Goal: Task Accomplishment & Management: Complete application form

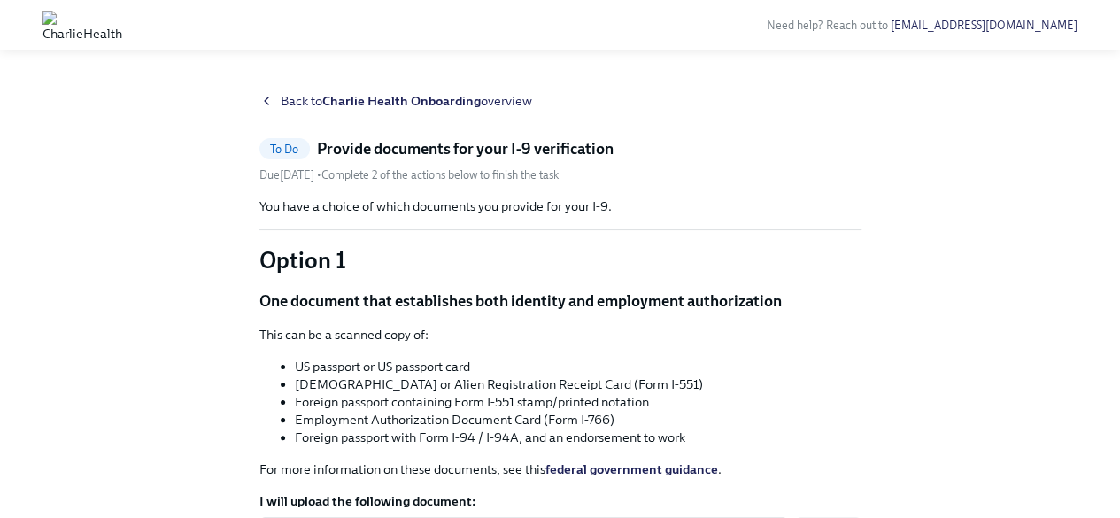
scroll to position [89, 0]
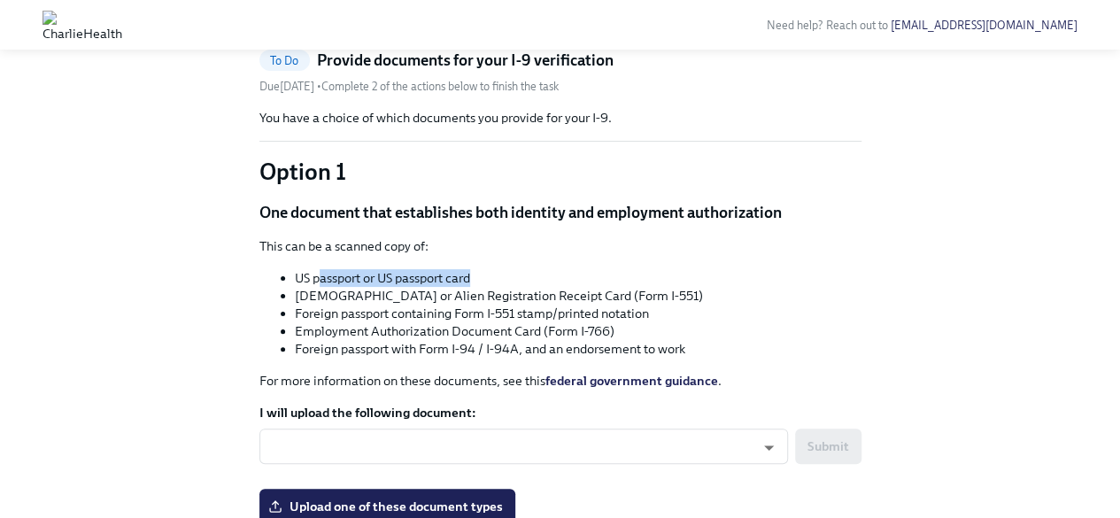
drag, startPoint x: 321, startPoint y: 279, endPoint x: 510, endPoint y: 281, distance: 188.6
click at [510, 281] on li "US passport or US passport card" at bounding box center [578, 278] width 567 height 18
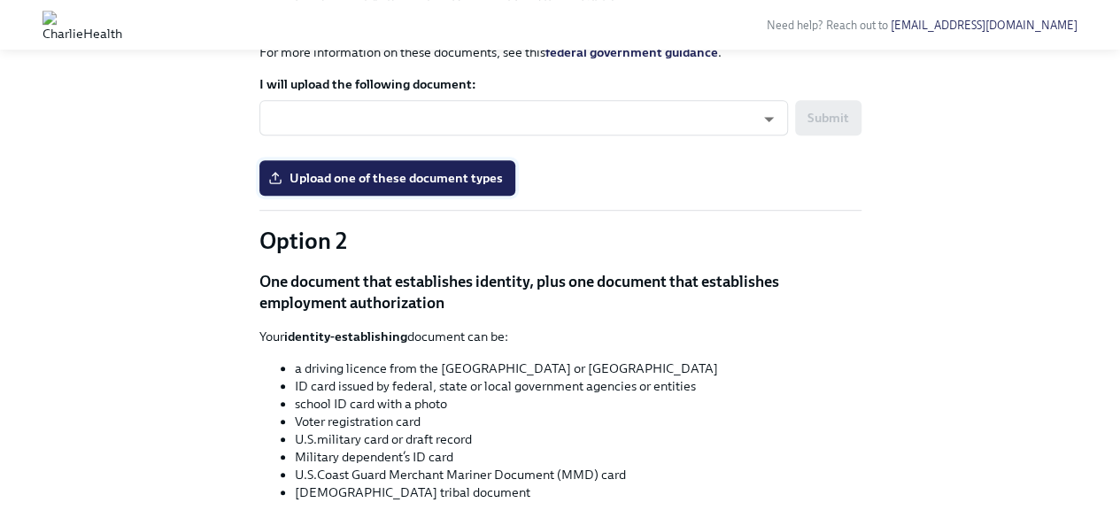
scroll to position [443, 0]
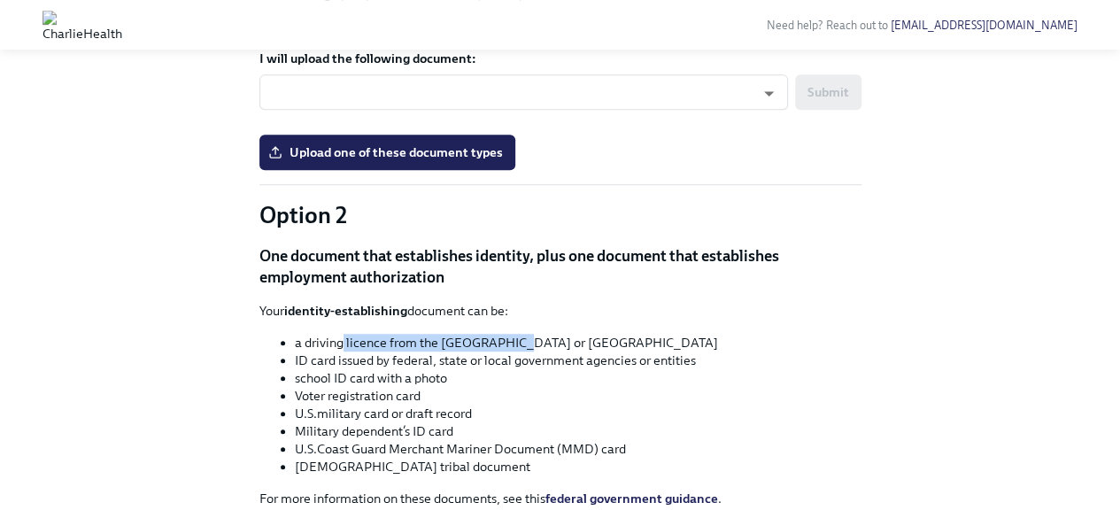
drag, startPoint x: 343, startPoint y: 340, endPoint x: 528, endPoint y: 335, distance: 184.2
click at [528, 335] on li "a driving licence from the [GEOGRAPHIC_DATA] or [GEOGRAPHIC_DATA]" at bounding box center [578, 343] width 567 height 18
click at [463, 374] on li "school ID card with a photo" at bounding box center [578, 378] width 567 height 18
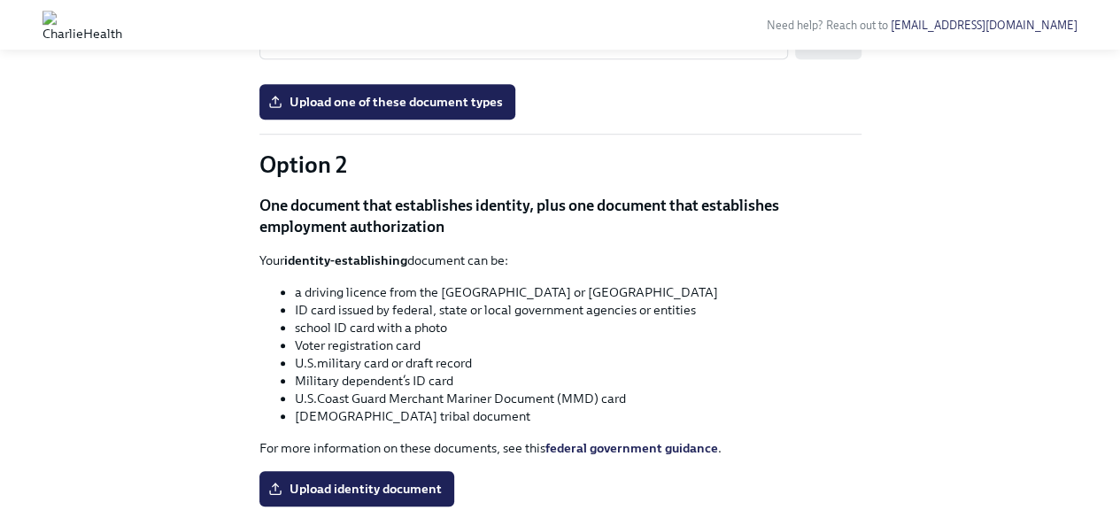
scroll to position [531, 0]
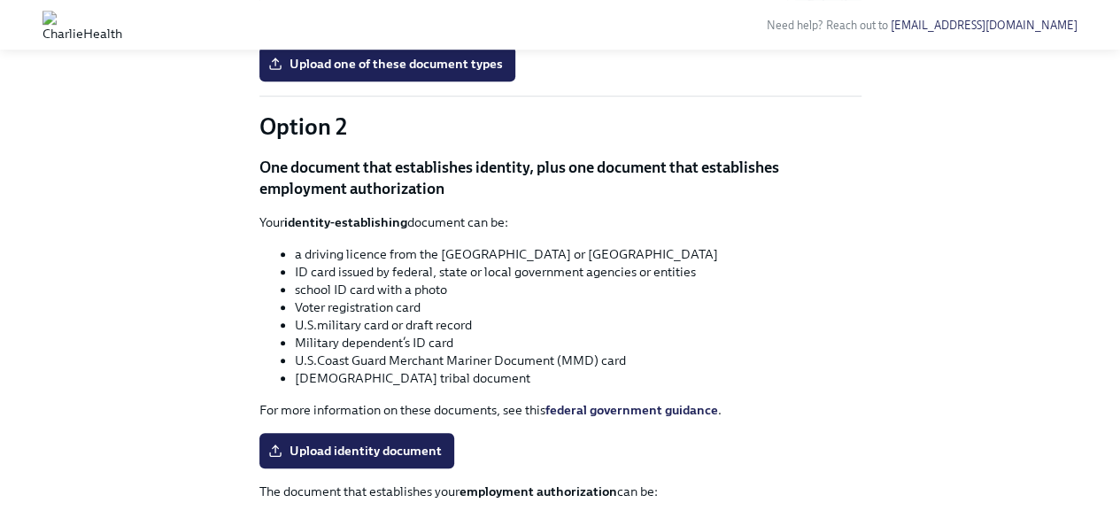
drag, startPoint x: 264, startPoint y: 222, endPoint x: 543, endPoint y: 220, distance: 279.7
click at [543, 220] on p "Your identity-establishing document can be:" at bounding box center [560, 222] width 602 height 18
drag, startPoint x: 342, startPoint y: 256, endPoint x: 559, endPoint y: 260, distance: 216.9
click at [558, 257] on li "a driving licence from the [GEOGRAPHIC_DATA] or [GEOGRAPHIC_DATA]" at bounding box center [578, 254] width 567 height 18
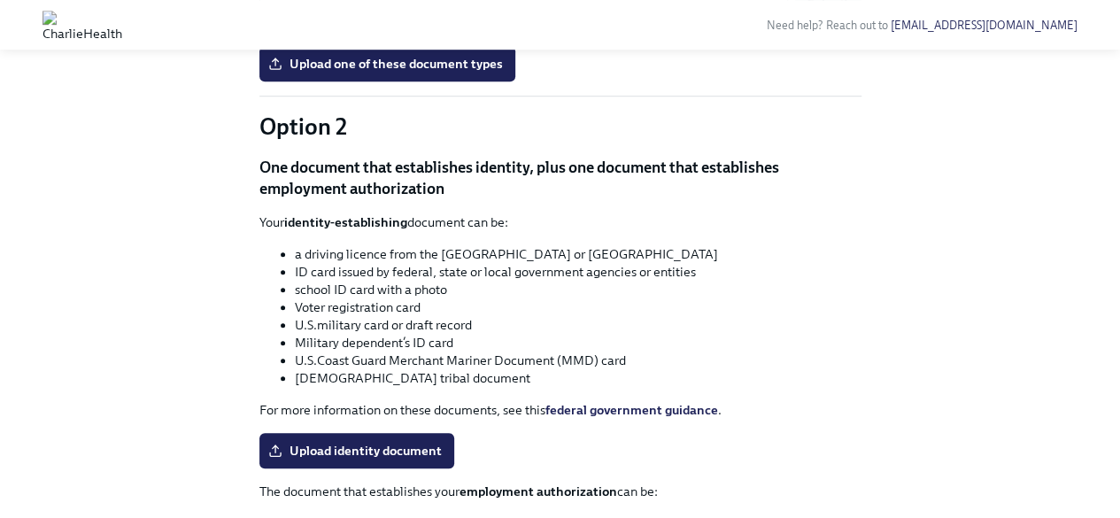
click at [517, 307] on li "Voter registration card" at bounding box center [578, 307] width 567 height 18
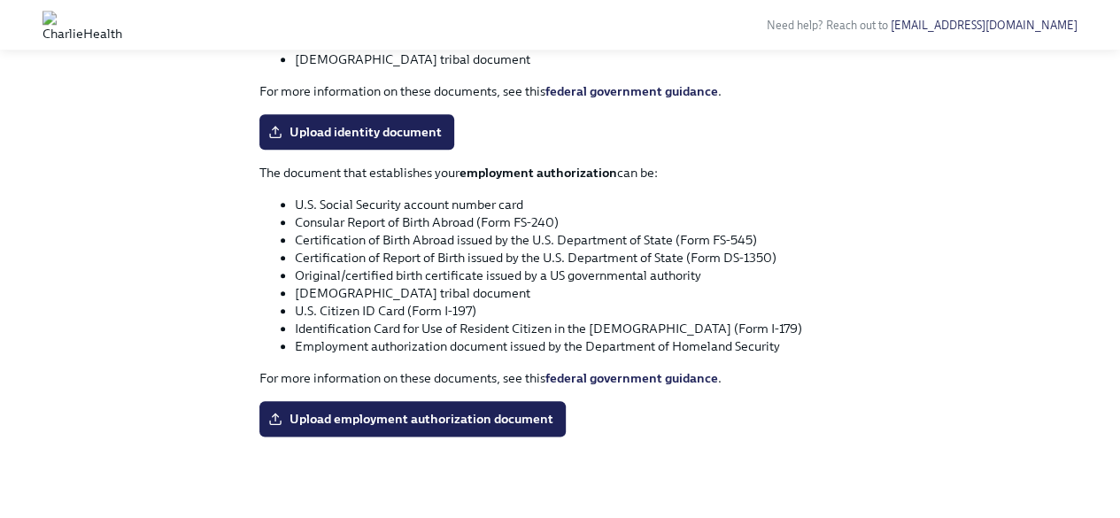
scroll to position [853, 0]
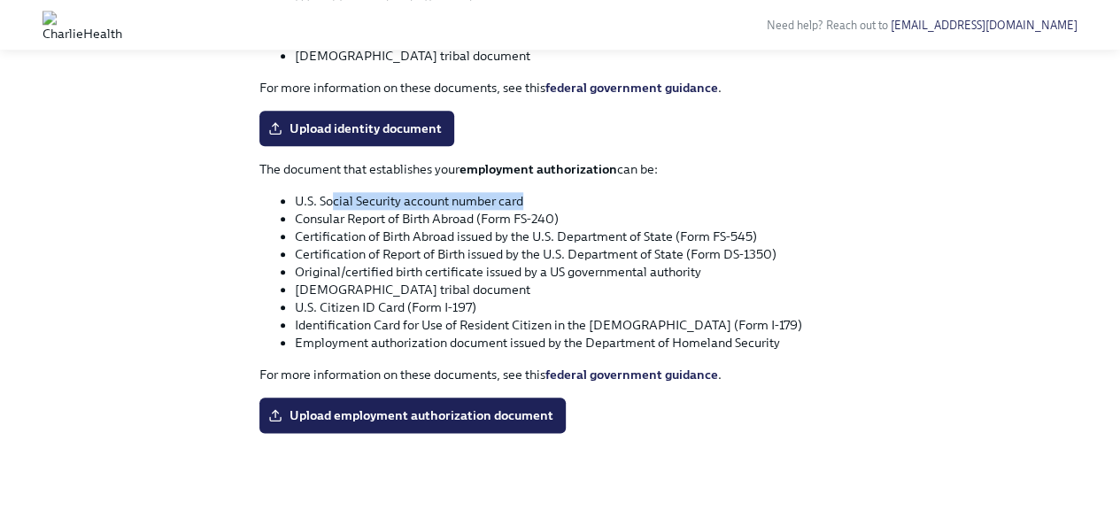
drag, startPoint x: 329, startPoint y: 198, endPoint x: 564, endPoint y: 194, distance: 234.6
click at [564, 194] on li "U.S. Social Security account number card" at bounding box center [578, 201] width 567 height 18
click at [563, 194] on li "U.S. Social Security account number card" at bounding box center [578, 201] width 567 height 18
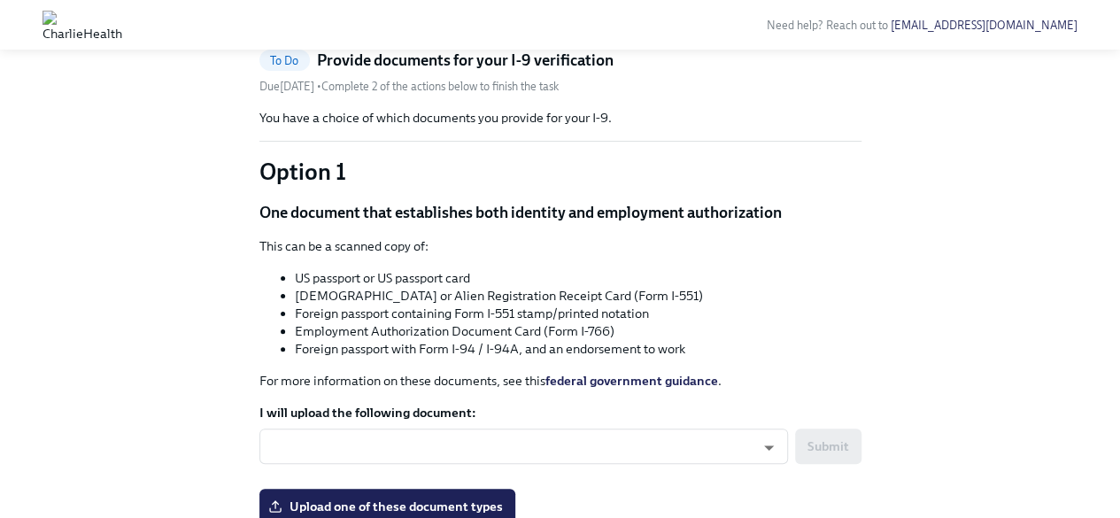
scroll to position [177, 0]
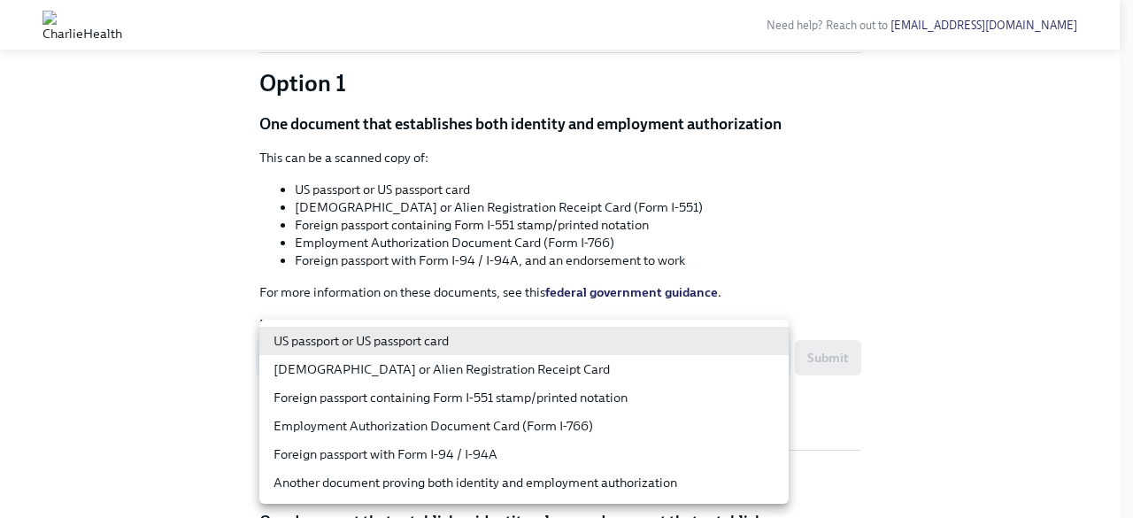
click at [636, 344] on body "Need help? Reach out to [EMAIL_ADDRESS][DOMAIN_NAME] Back to Charlie Health Onb…" at bounding box center [566, 508] width 1133 height 1371
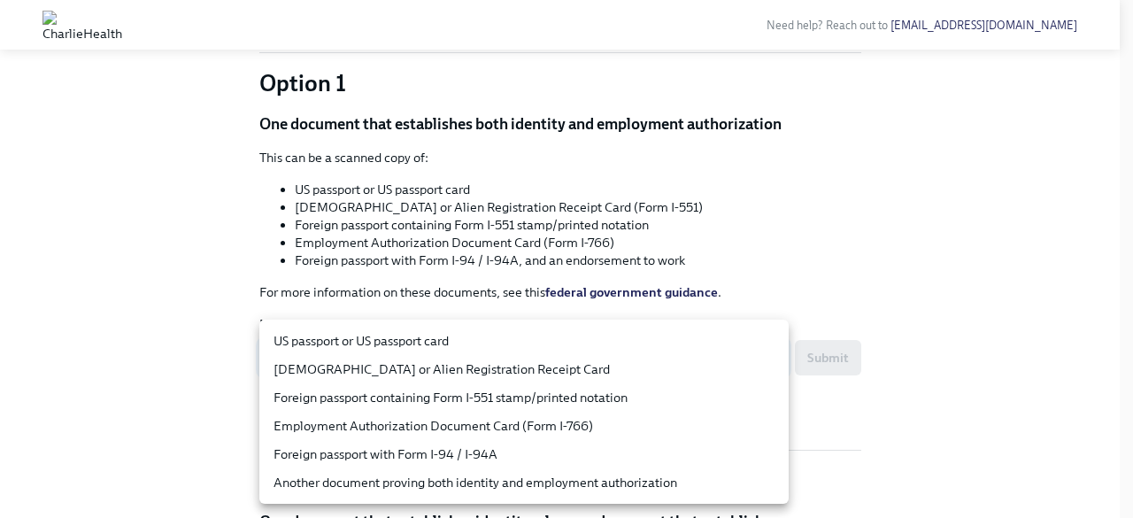
click at [382, 346] on li "US passport or US passport card" at bounding box center [523, 341] width 529 height 28
type input "tm035QtdH"
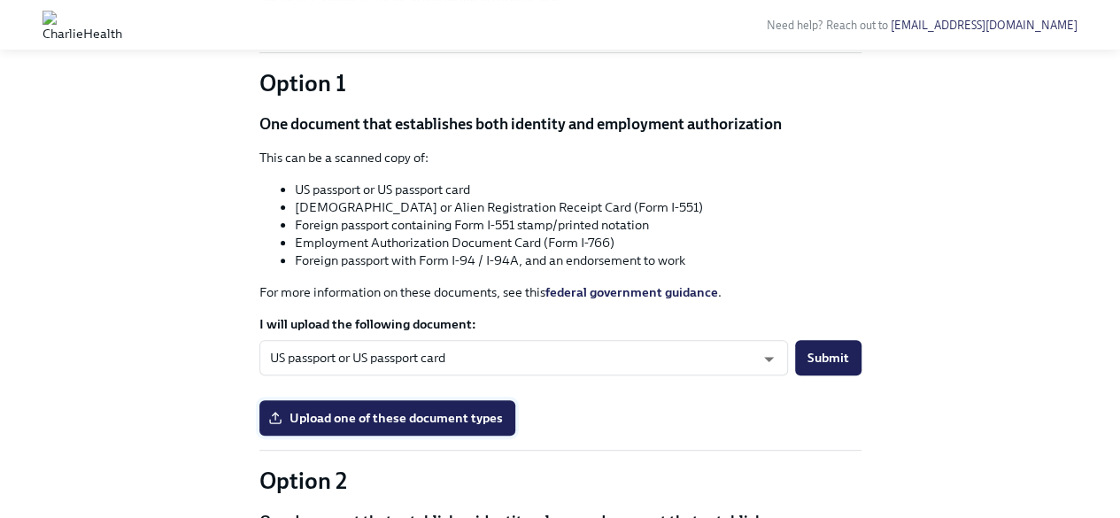
click at [444, 420] on span "Upload one of these document types" at bounding box center [387, 418] width 231 height 18
click at [0, 0] on input "Upload one of these document types" at bounding box center [0, 0] width 0 height 0
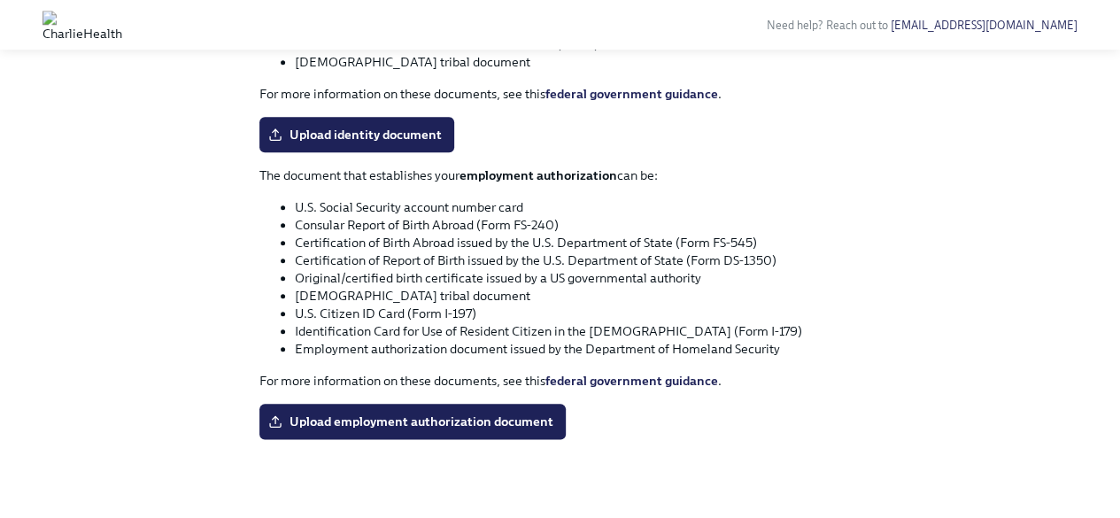
scroll to position [853, 0]
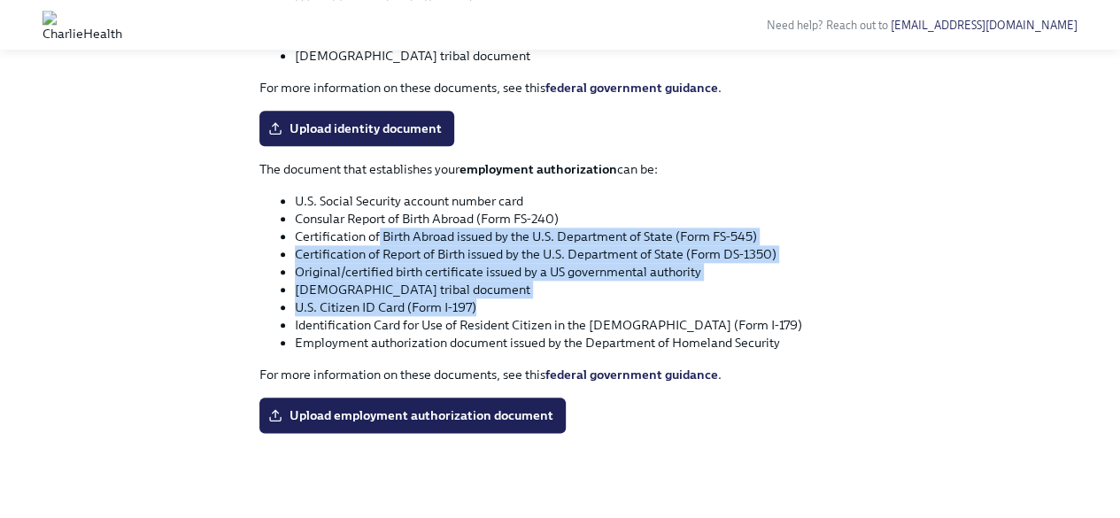
drag, startPoint x: 377, startPoint y: 235, endPoint x: 482, endPoint y: 300, distance: 123.3
click at [482, 300] on ul "U.S. Social Security account number card Consular Report of Birth Abroad (Form …" at bounding box center [560, 271] width 602 height 159
click at [468, 305] on li "U.S. Citizen ID Card (Form I-197)" at bounding box center [578, 307] width 567 height 18
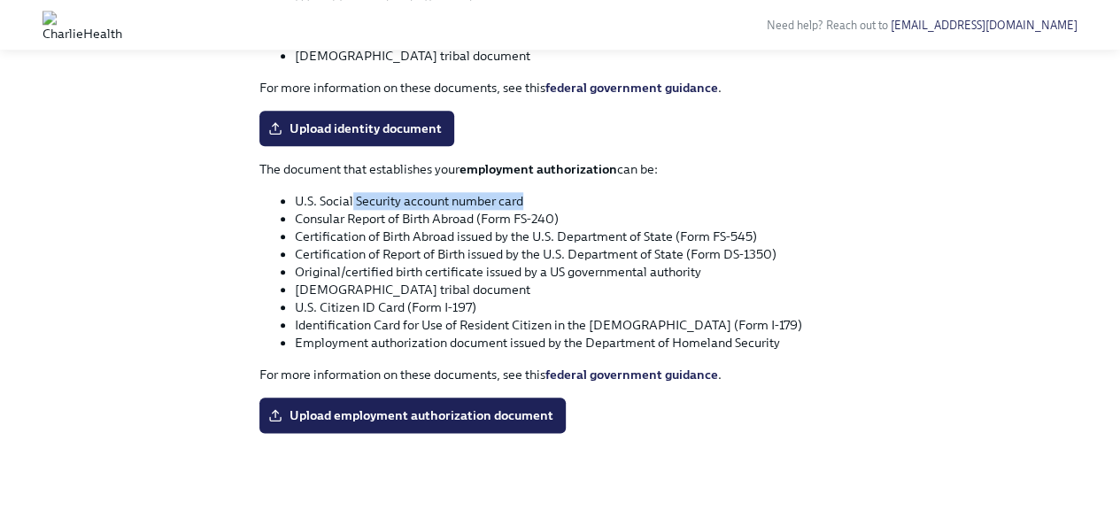
drag, startPoint x: 392, startPoint y: 197, endPoint x: 523, endPoint y: 206, distance: 131.3
click at [523, 204] on li "U.S. Social Security account number card" at bounding box center [578, 201] width 567 height 18
click at [523, 206] on li "U.S. Social Security account number card" at bounding box center [578, 201] width 567 height 18
drag, startPoint x: 349, startPoint y: 235, endPoint x: 455, endPoint y: 238, distance: 106.3
click at [455, 238] on li "Certification of Birth Abroad issued by the U.S. Department of State (Form FS-5…" at bounding box center [578, 236] width 567 height 18
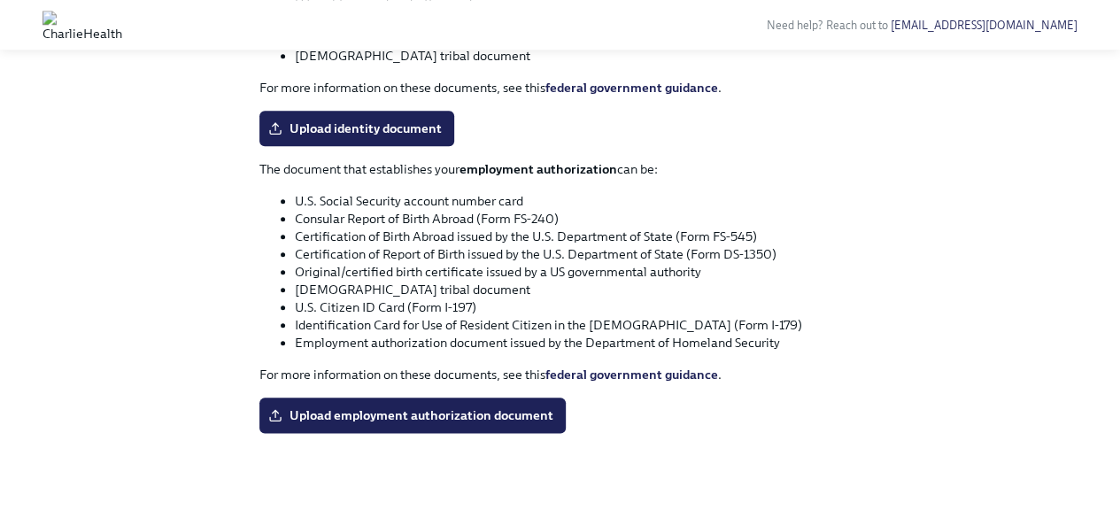
click at [424, 260] on li "Certification of Report of Birth issued by the U.S. Department of State (Form D…" at bounding box center [578, 254] width 567 height 18
drag, startPoint x: 354, startPoint y: 258, endPoint x: 584, endPoint y: 249, distance: 230.3
click at [584, 249] on li "Certification of Report of Birth issued by the U.S. Department of State (Form D…" at bounding box center [578, 254] width 567 height 18
click at [567, 274] on li "Original/certified birth certificate issued by a US governmental authority" at bounding box center [578, 272] width 567 height 18
click at [435, 414] on span "Upload employment authorization document" at bounding box center [412, 415] width 281 height 18
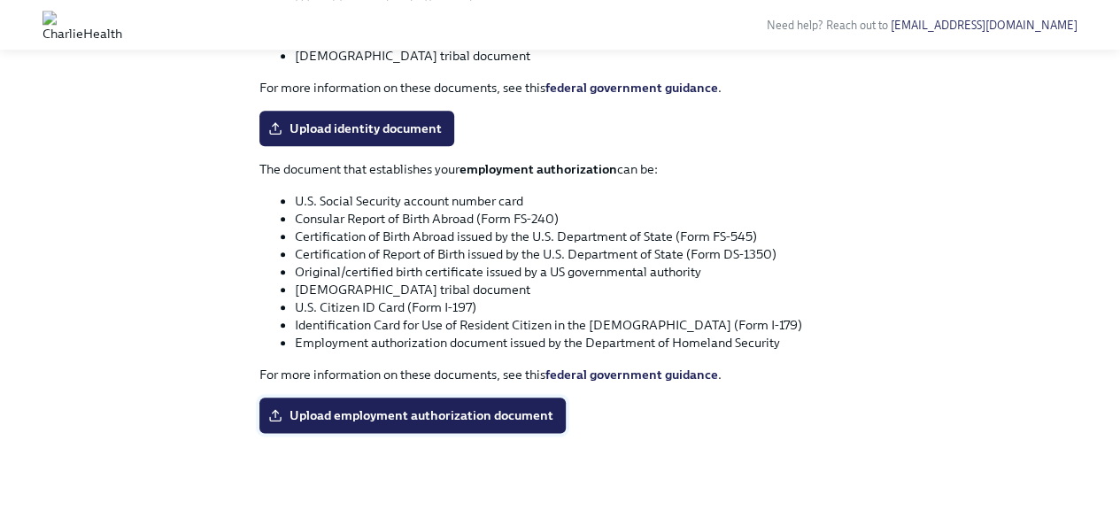
click at [0, 0] on input "Upload employment authorization document" at bounding box center [0, 0] width 0 height 0
click at [351, 415] on span "2025-09-09_075301.pdf" at bounding box center [354, 415] width 165 height 18
click at [0, 0] on input "2025-09-09_075301.pdf" at bounding box center [0, 0] width 0 height 0
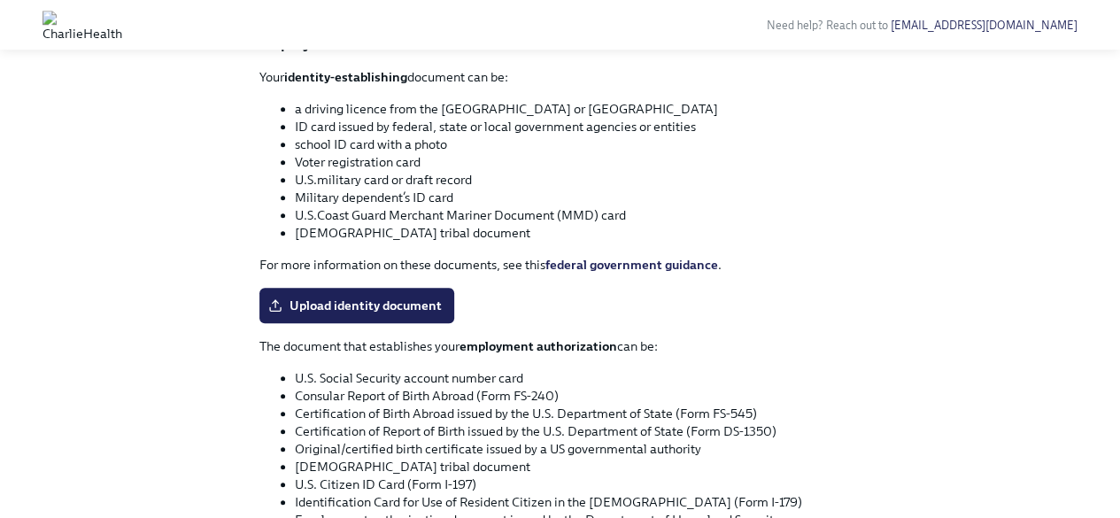
scroll to position [588, 0]
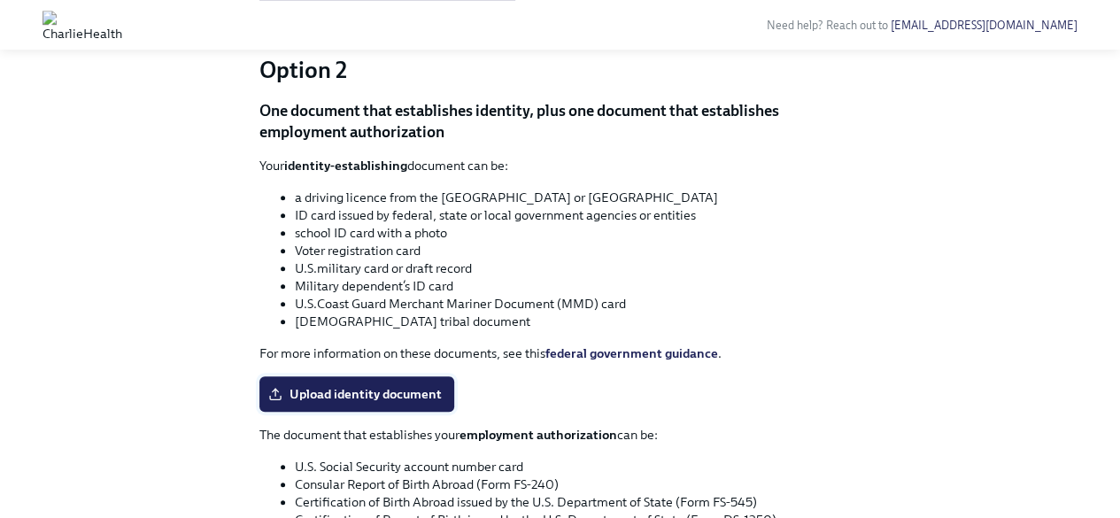
click at [338, 388] on span "Upload identity document" at bounding box center [357, 394] width 170 height 18
click at [0, 0] on input "Upload identity document" at bounding box center [0, 0] width 0 height 0
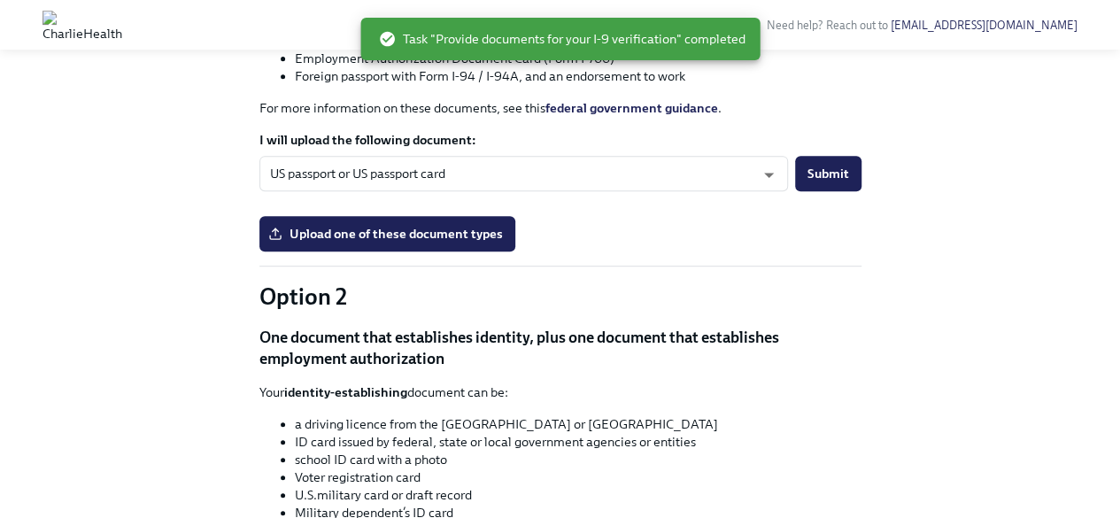
scroll to position [322, 0]
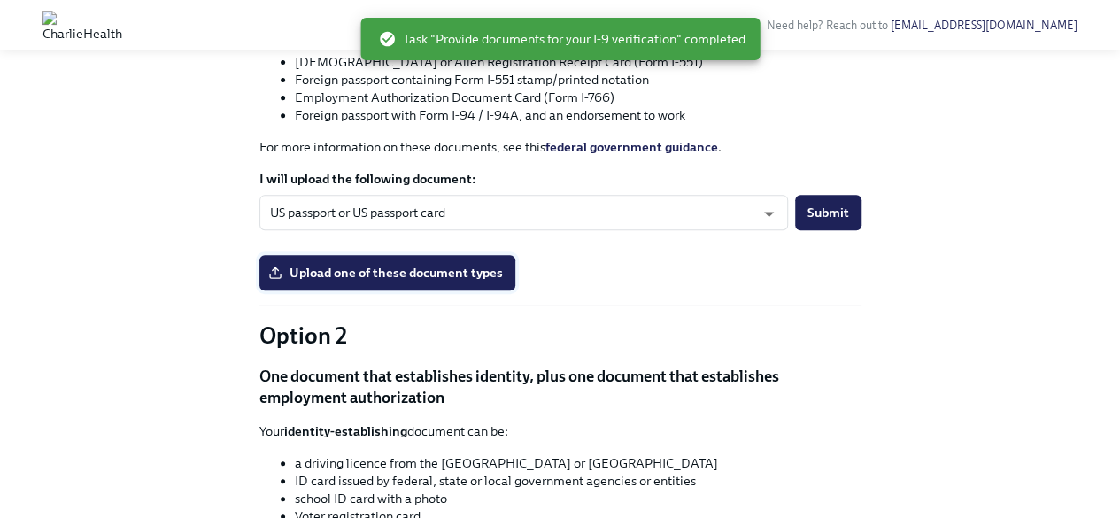
click at [413, 265] on span "Upload one of these document types" at bounding box center [387, 273] width 231 height 18
click at [0, 0] on input "Upload one of these document types" at bounding box center [0, 0] width 0 height 0
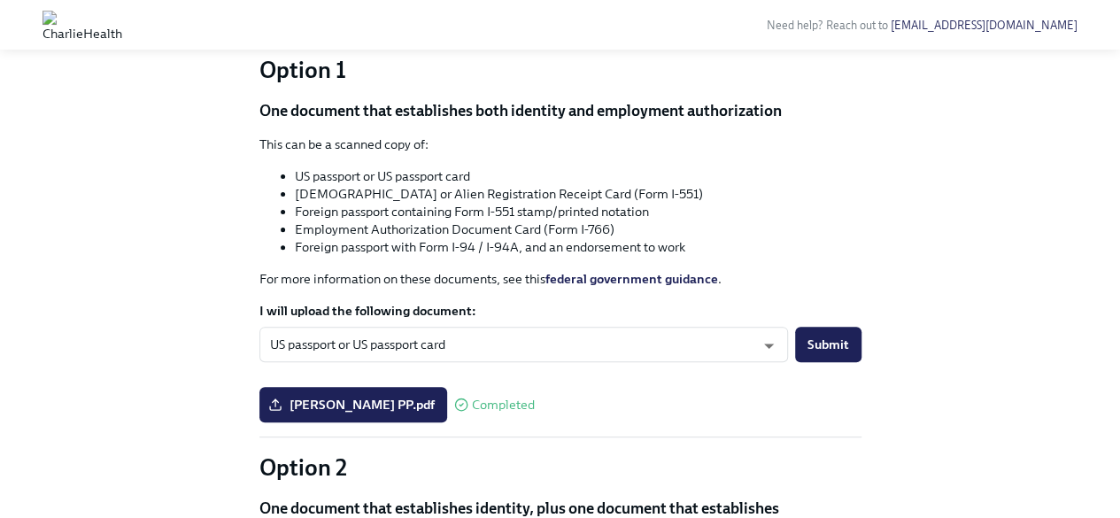
scroll to position [0, 0]
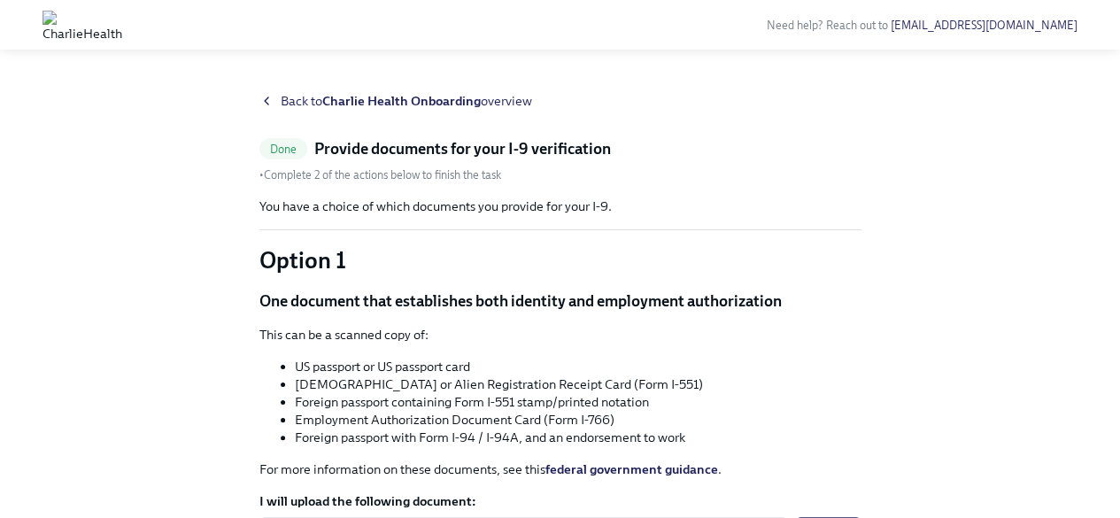
click at [301, 100] on span "Back to Charlie Health Onboarding overview" at bounding box center [406, 101] width 251 height 18
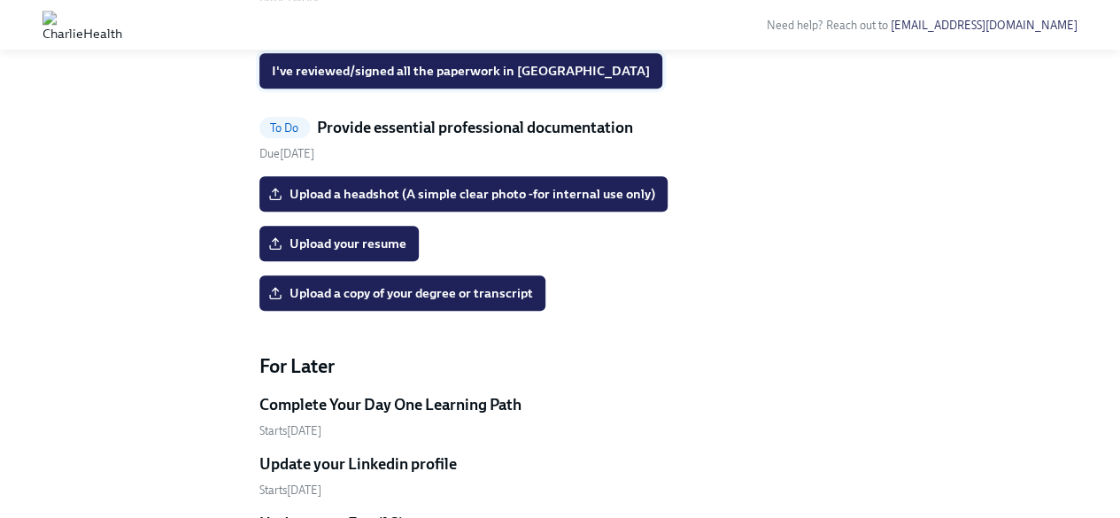
scroll to position [885, 0]
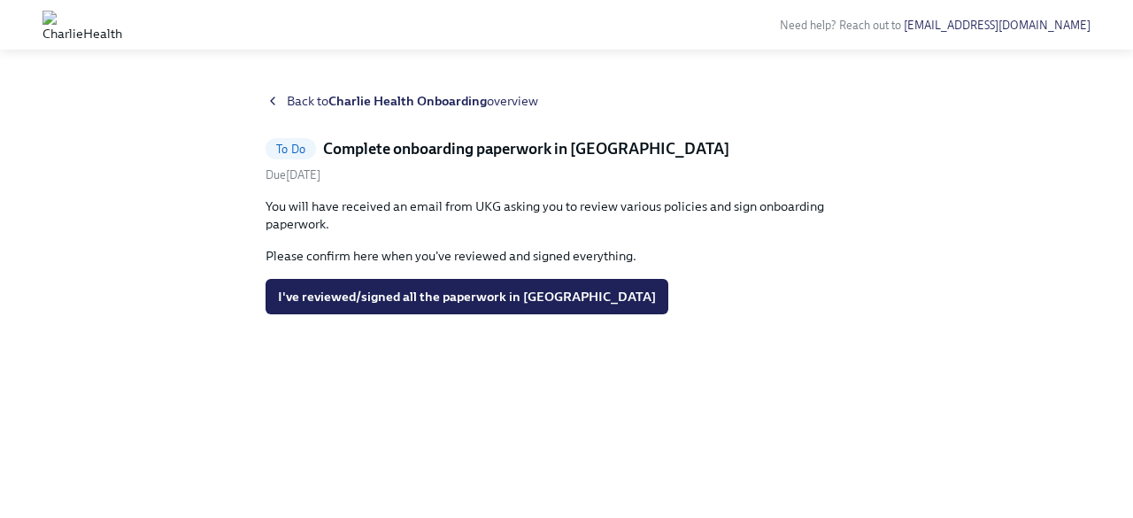
click at [296, 150] on span "To Do" at bounding box center [291, 149] width 50 height 13
click at [366, 256] on p "Please confirm here when you've reviewed and signed everything." at bounding box center [567, 256] width 602 height 18
click at [302, 212] on p "You will have received an email from UKG asking you to review various policies …" at bounding box center [567, 214] width 602 height 35
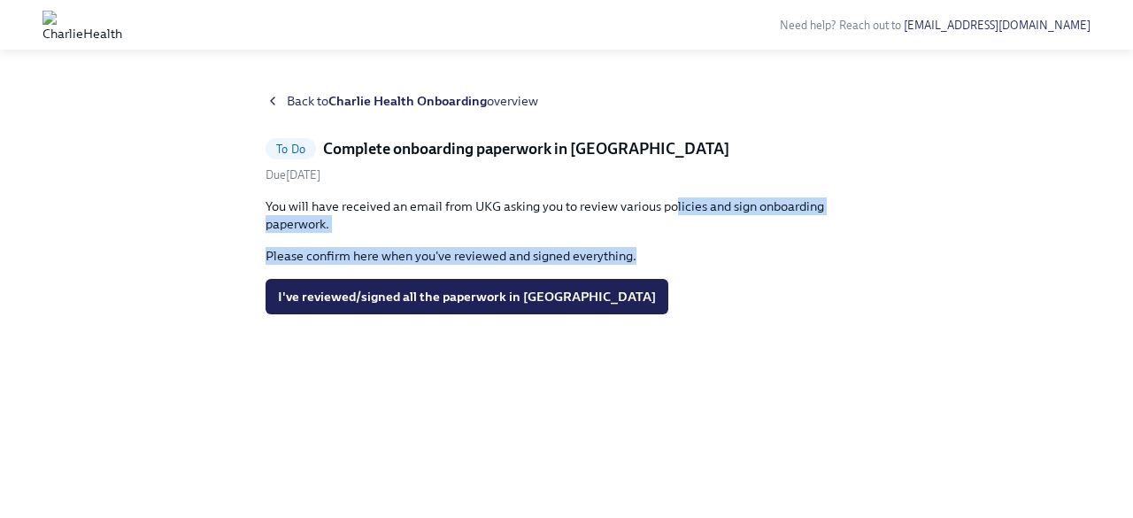
drag, startPoint x: 674, startPoint y: 202, endPoint x: 717, endPoint y: 261, distance: 73.5
click at [717, 261] on div "You will have received an email from UKG asking you to review various policies …" at bounding box center [567, 230] width 602 height 67
click at [649, 256] on p "Please confirm here when you've reviewed and signed everything." at bounding box center [567, 256] width 602 height 18
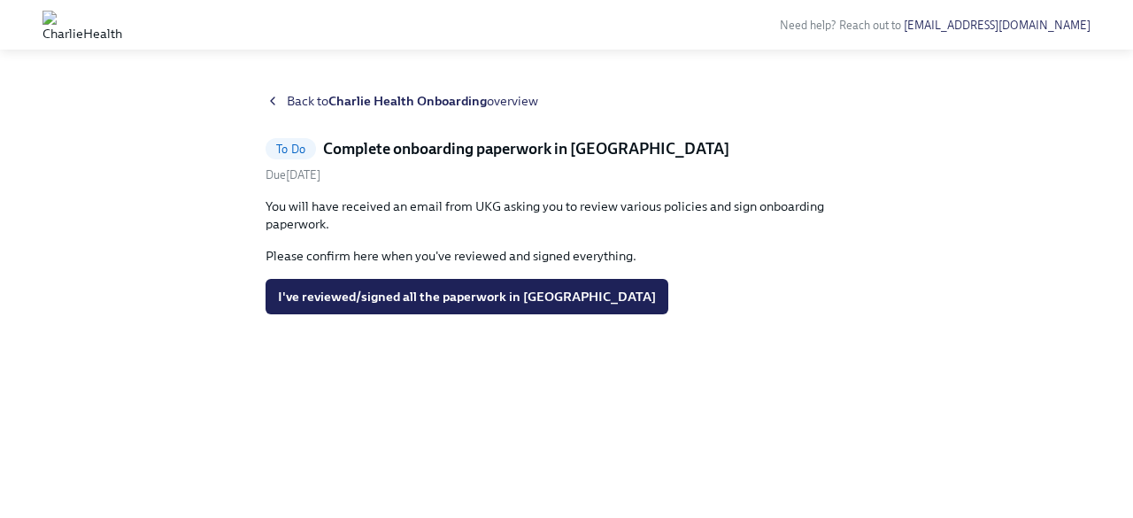
click at [278, 100] on icon at bounding box center [273, 101] width 14 height 14
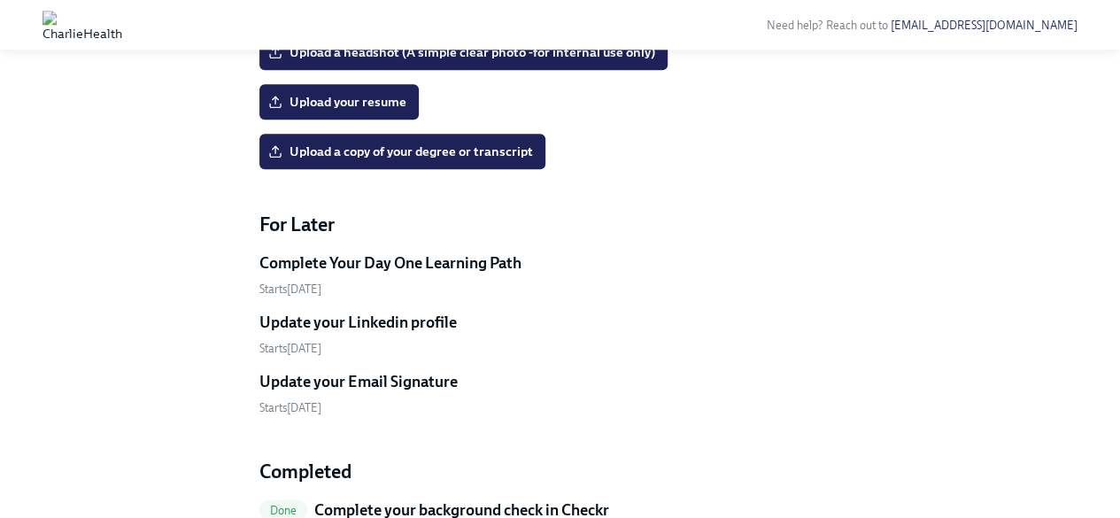
scroll to position [1110, 0]
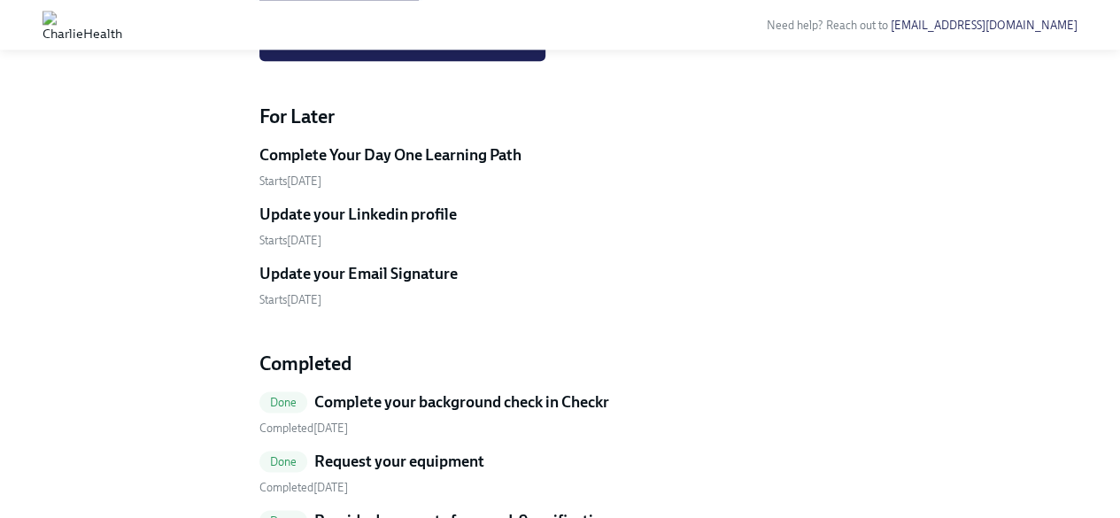
click at [0, 0] on input "Upload your resume" at bounding box center [0, 0] width 0 height 0
click at [0, 0] on input "SJ resume 2025.docx" at bounding box center [0, 0] width 0 height 0
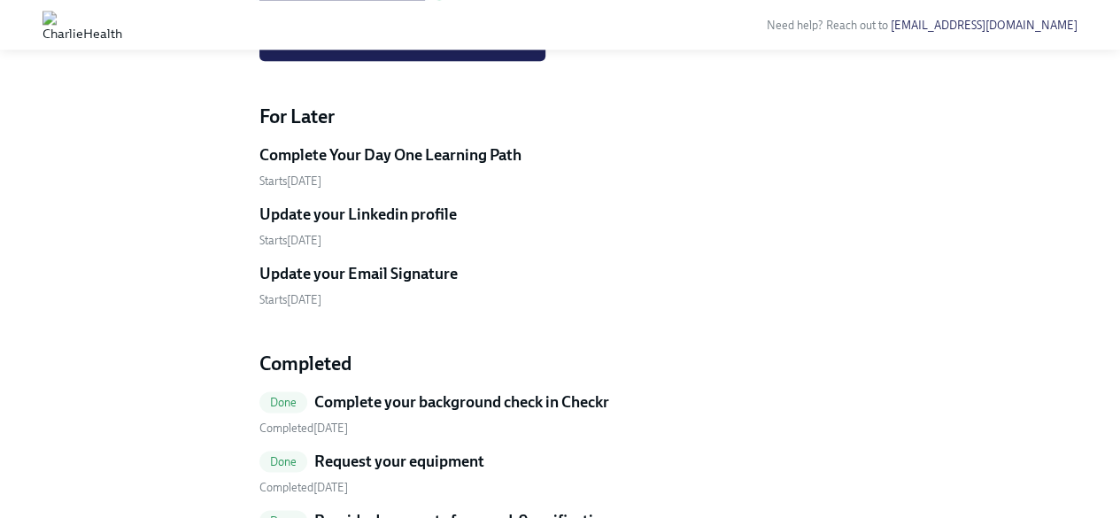
click at [0, 0] on input "SJ resume 2025.docx" at bounding box center [0, 0] width 0 height 0
click at [0, 0] on input "Upload a headshot (A simple clear photo -for internal use only)" at bounding box center [0, 0] width 0 height 0
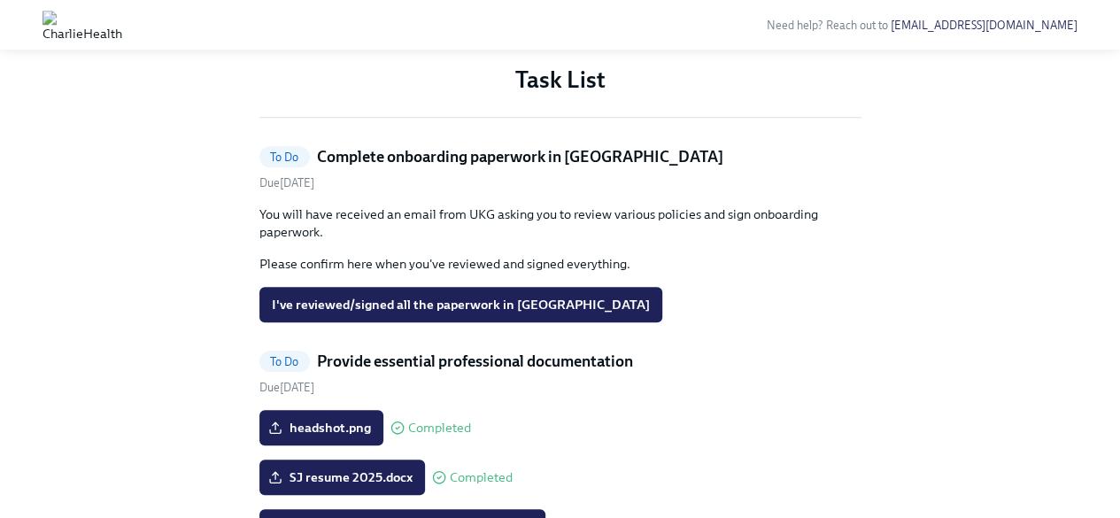
scroll to position [667, 0]
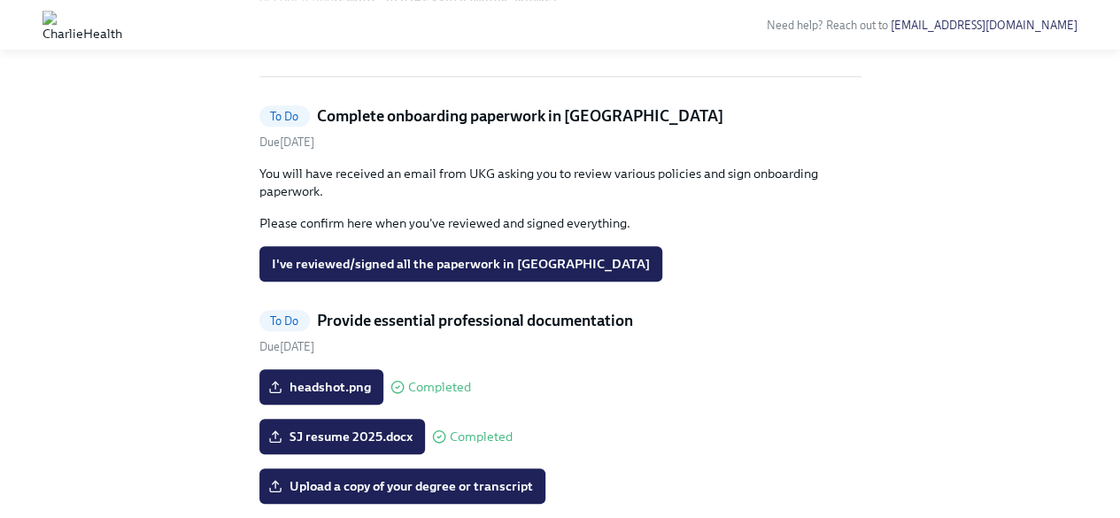
click at [434, 127] on h5 "Complete onboarding paperwork in [GEOGRAPHIC_DATA]" at bounding box center [520, 115] width 406 height 21
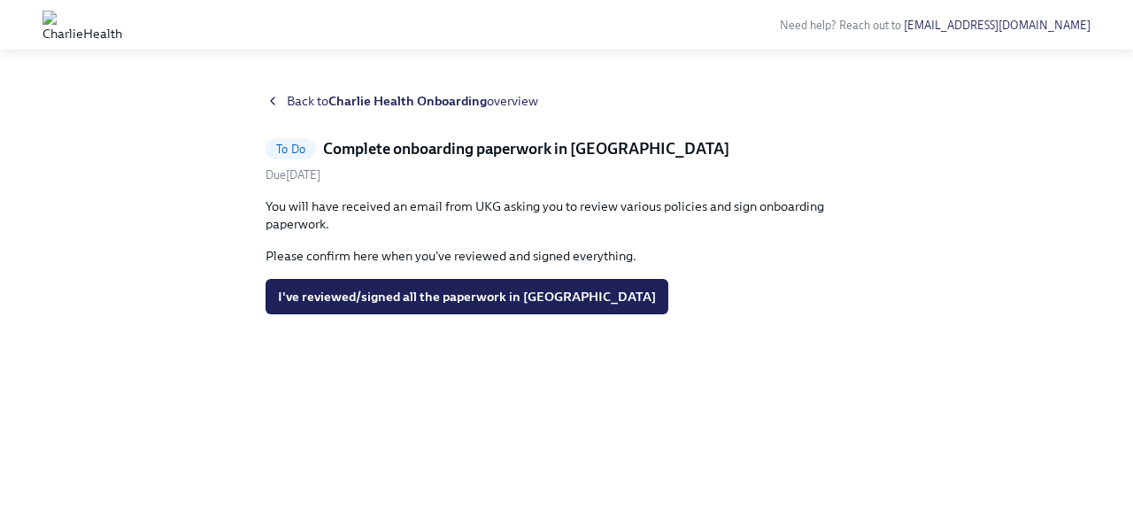
click at [276, 151] on span "To Do" at bounding box center [291, 149] width 50 height 13
click at [365, 150] on h5 "Complete onboarding paperwork in [GEOGRAPHIC_DATA]" at bounding box center [526, 148] width 406 height 21
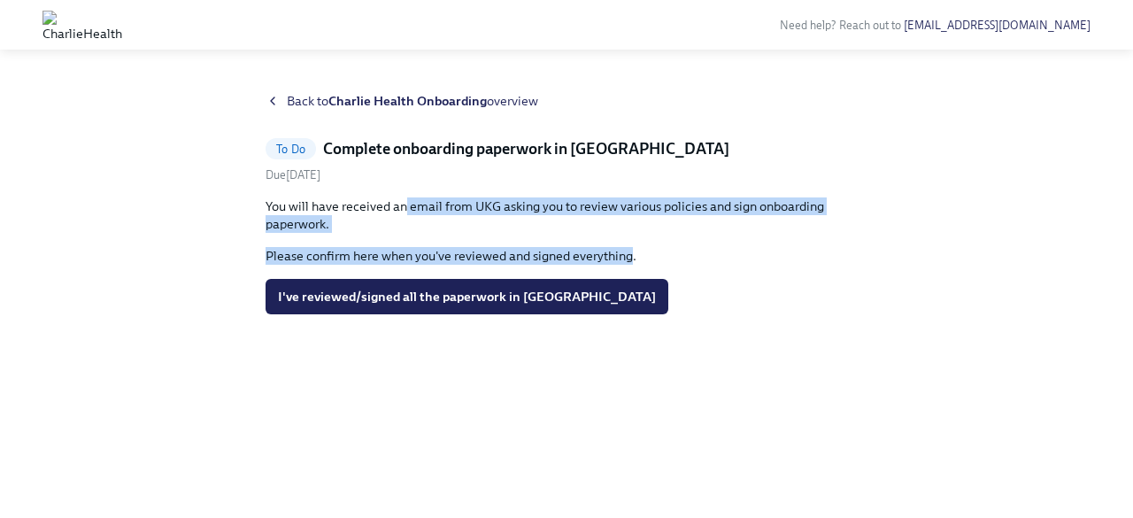
drag, startPoint x: 405, startPoint y: 206, endPoint x: 632, endPoint y: 252, distance: 232.1
click at [632, 252] on div "You will have received an email from UKG asking you to review various policies …" at bounding box center [567, 230] width 602 height 67
click at [630, 252] on p "Please confirm here when you've reviewed and signed everything." at bounding box center [567, 256] width 602 height 18
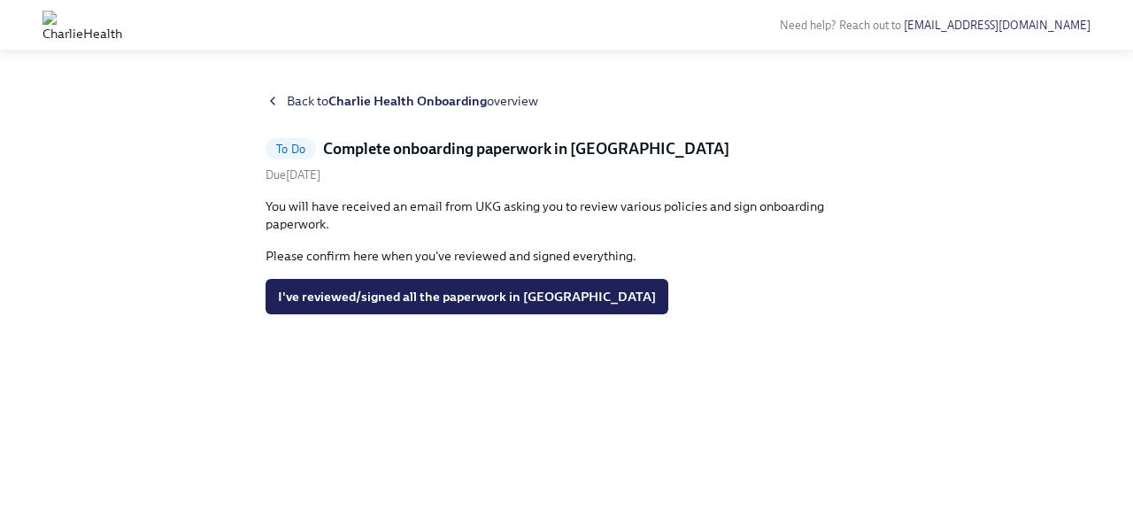
click at [294, 148] on span "To Do" at bounding box center [291, 149] width 50 height 13
click at [377, 153] on h5 "Complete onboarding paperwork in [GEOGRAPHIC_DATA]" at bounding box center [526, 148] width 406 height 21
click at [387, 240] on div "You will have received an email from UKG asking you to review various policies …" at bounding box center [567, 230] width 602 height 67
